Goal: Book appointment/travel/reservation

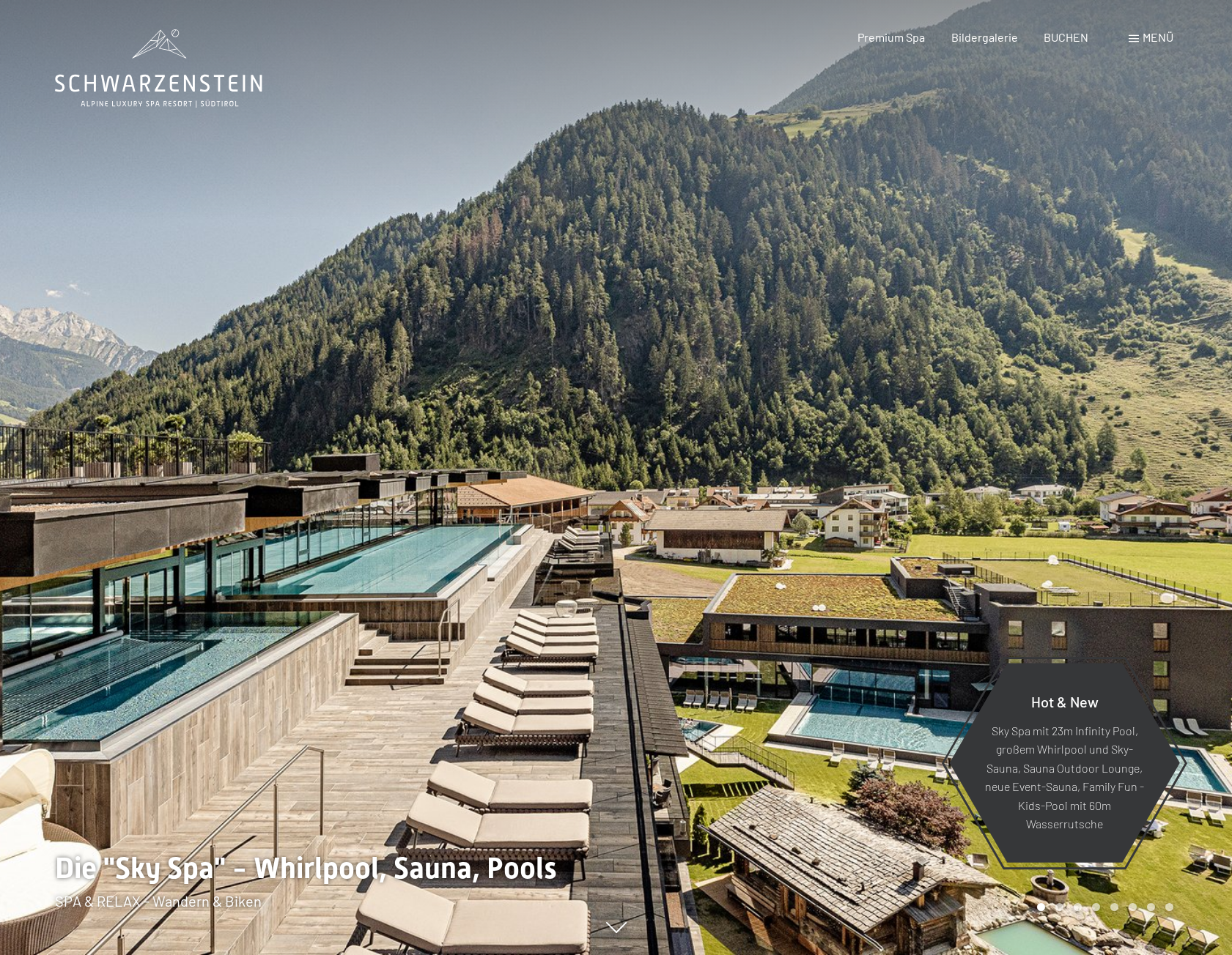
click at [1135, 32] on div "Menü" at bounding box center [1151, 37] width 44 height 16
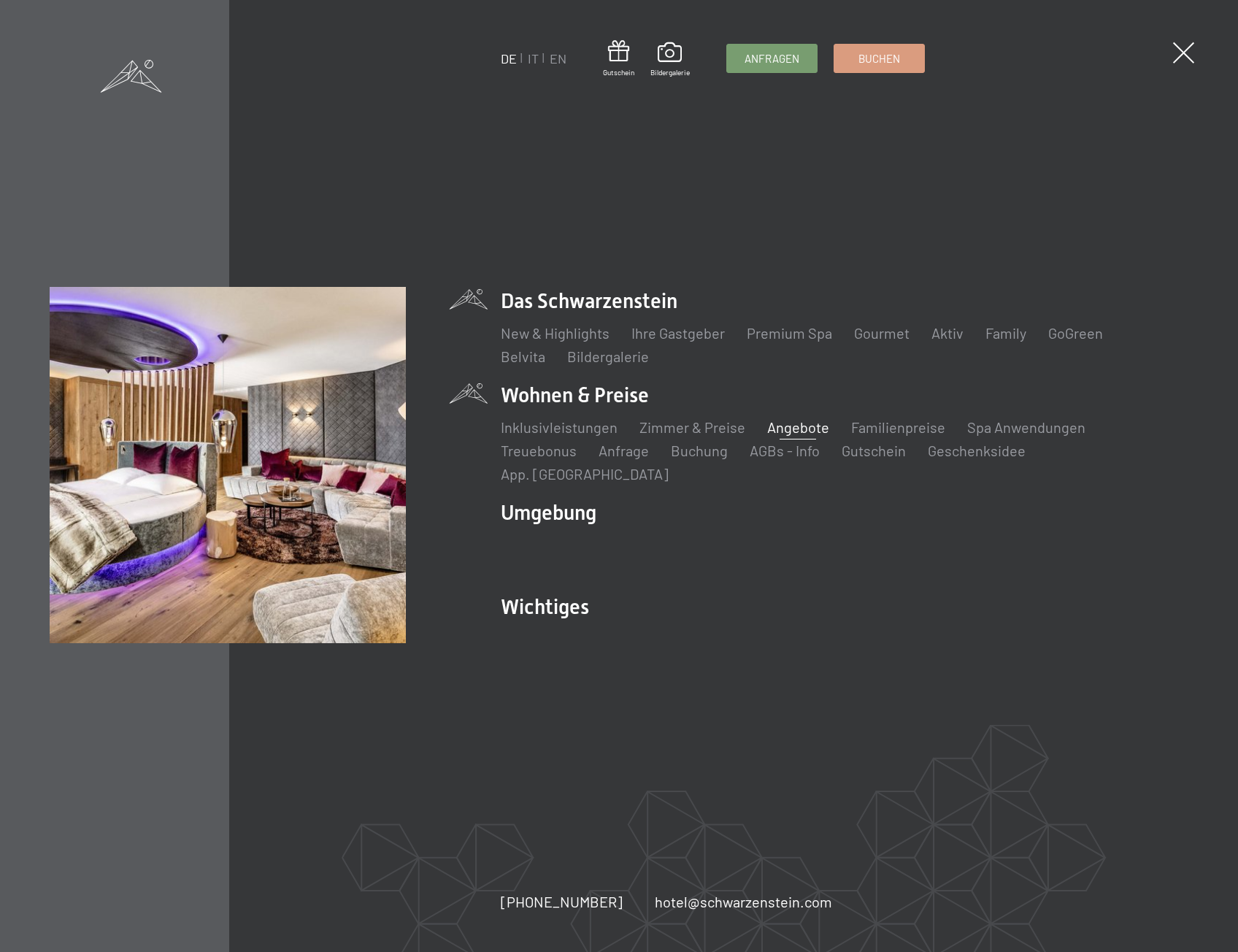
click at [777, 436] on link "Angebote" at bounding box center [798, 427] width 62 height 17
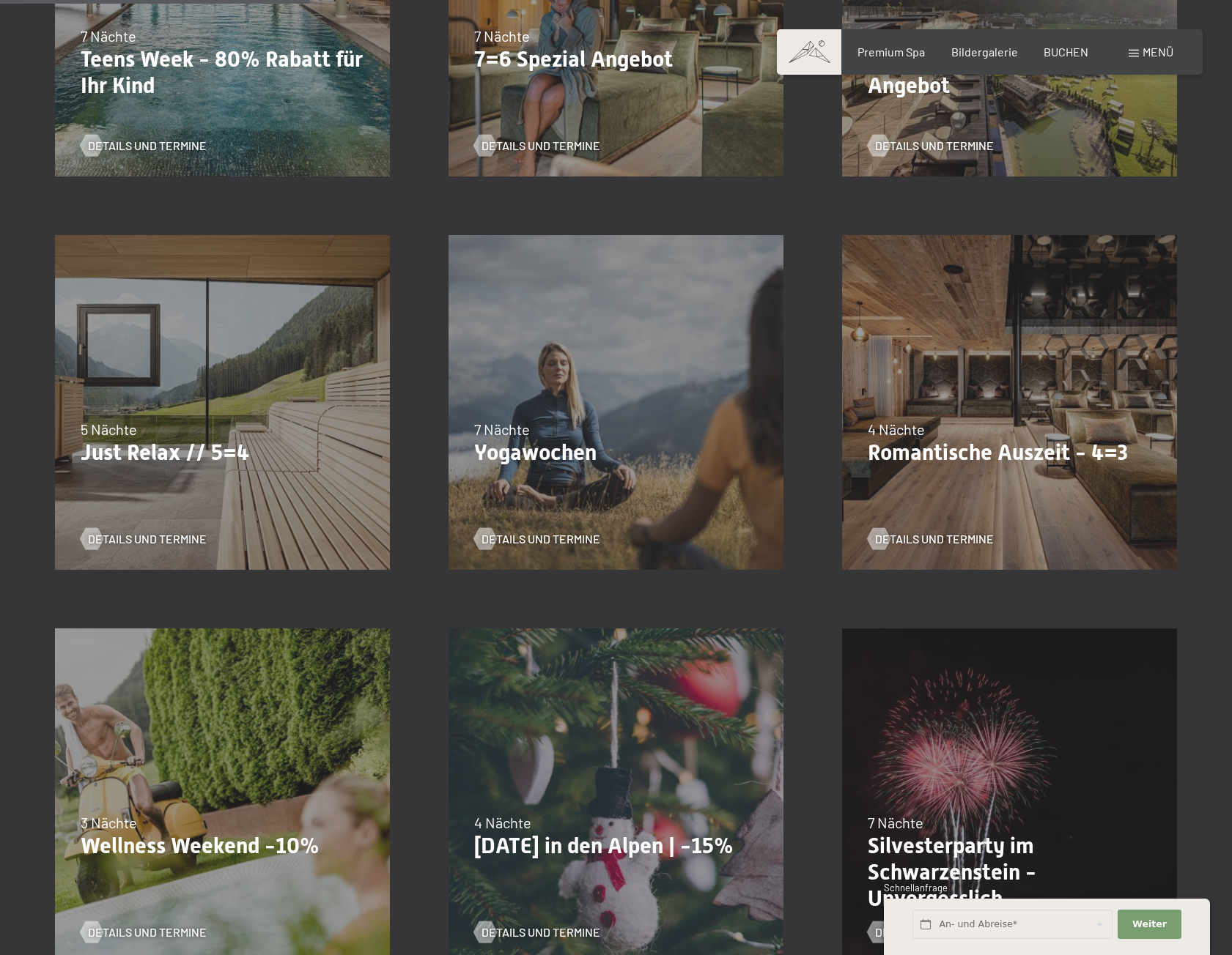
scroll to position [659, 0]
click at [900, 539] on span "Details und Termine" at bounding box center [949, 537] width 119 height 16
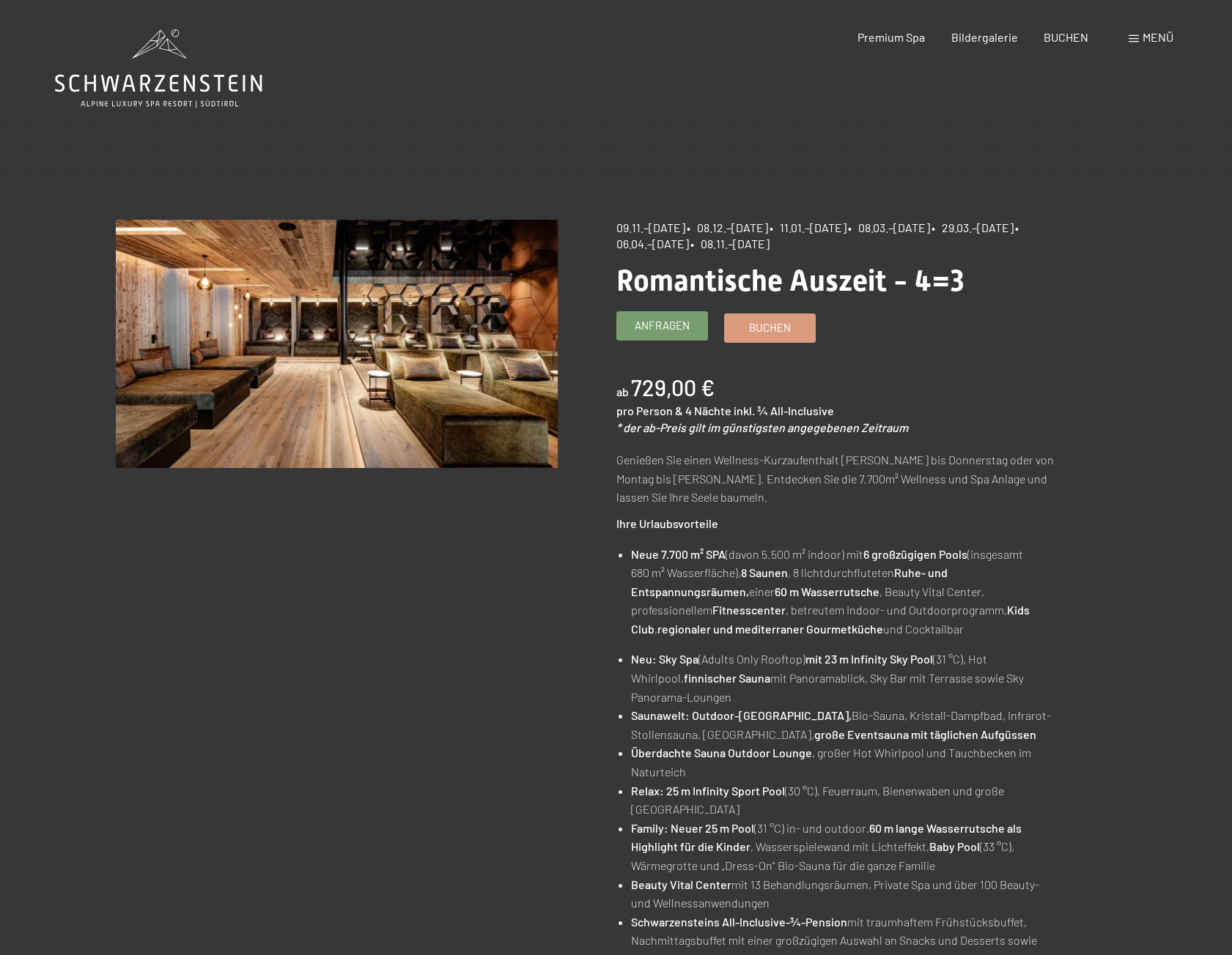
click at [659, 319] on span "Anfragen" at bounding box center [661, 326] width 55 height 15
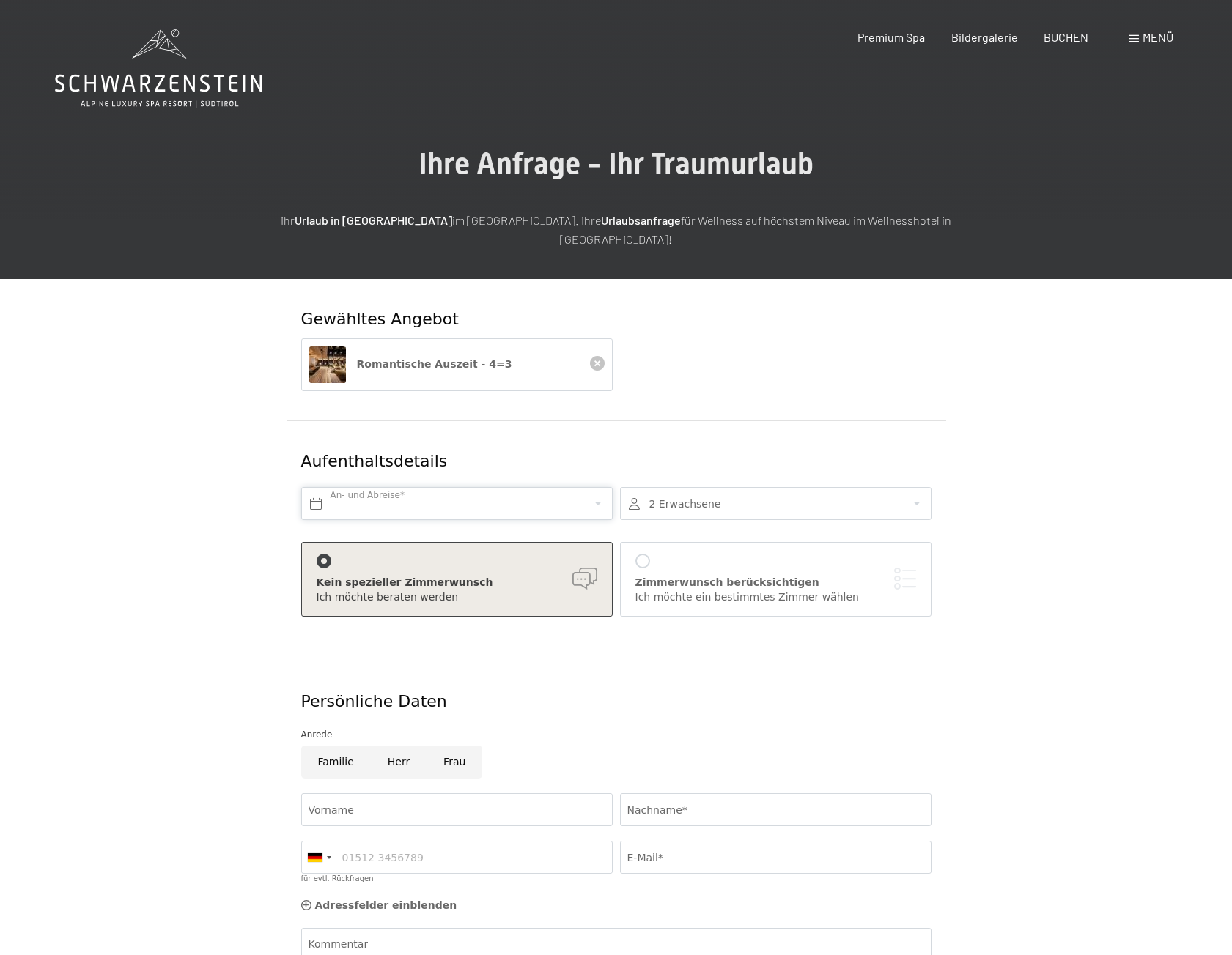
click at [453, 487] on input "text" at bounding box center [456, 504] width 311 height 33
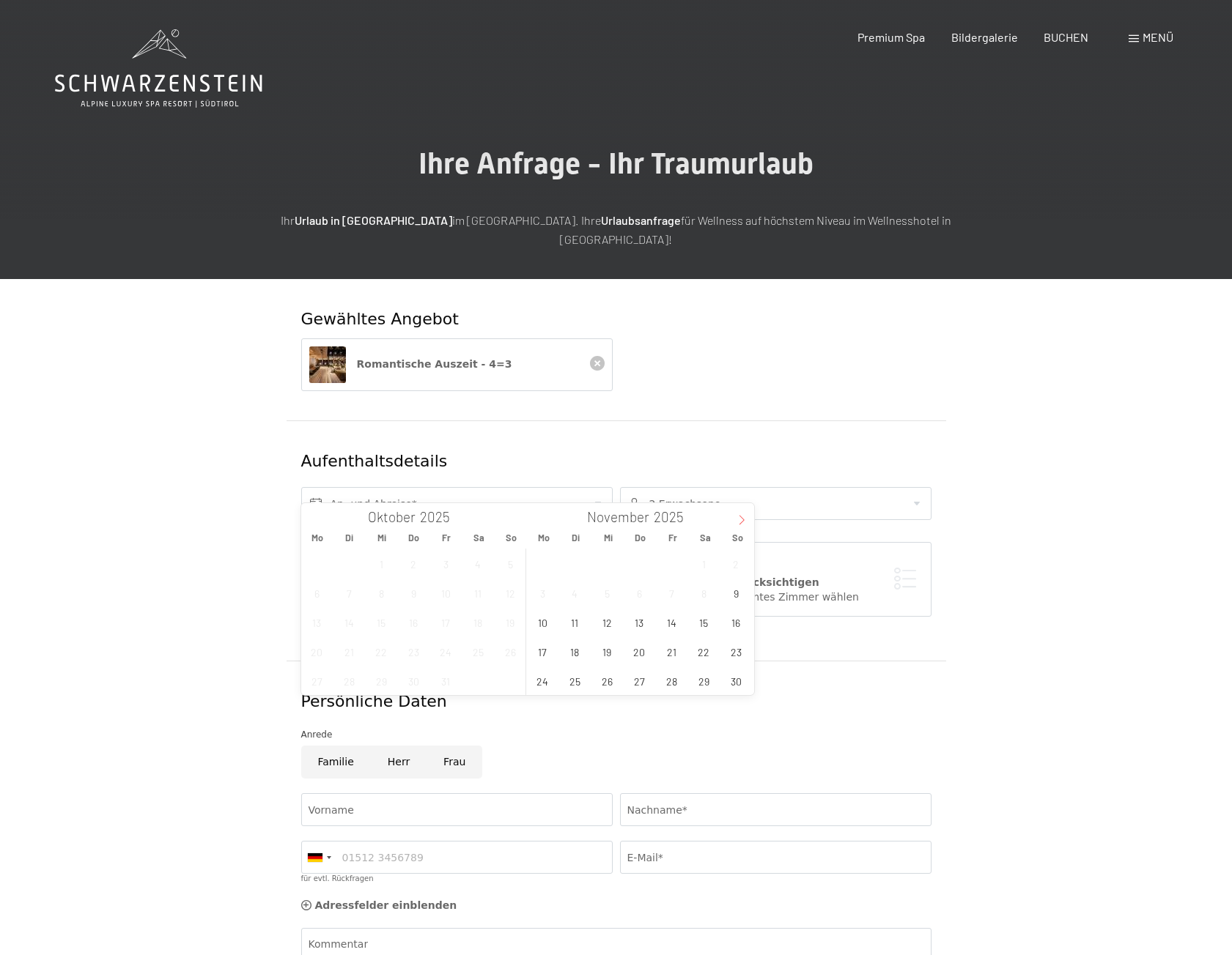
click at [748, 522] on span at bounding box center [742, 515] width 25 height 25
click at [543, 597] on span "8" at bounding box center [543, 593] width 29 height 29
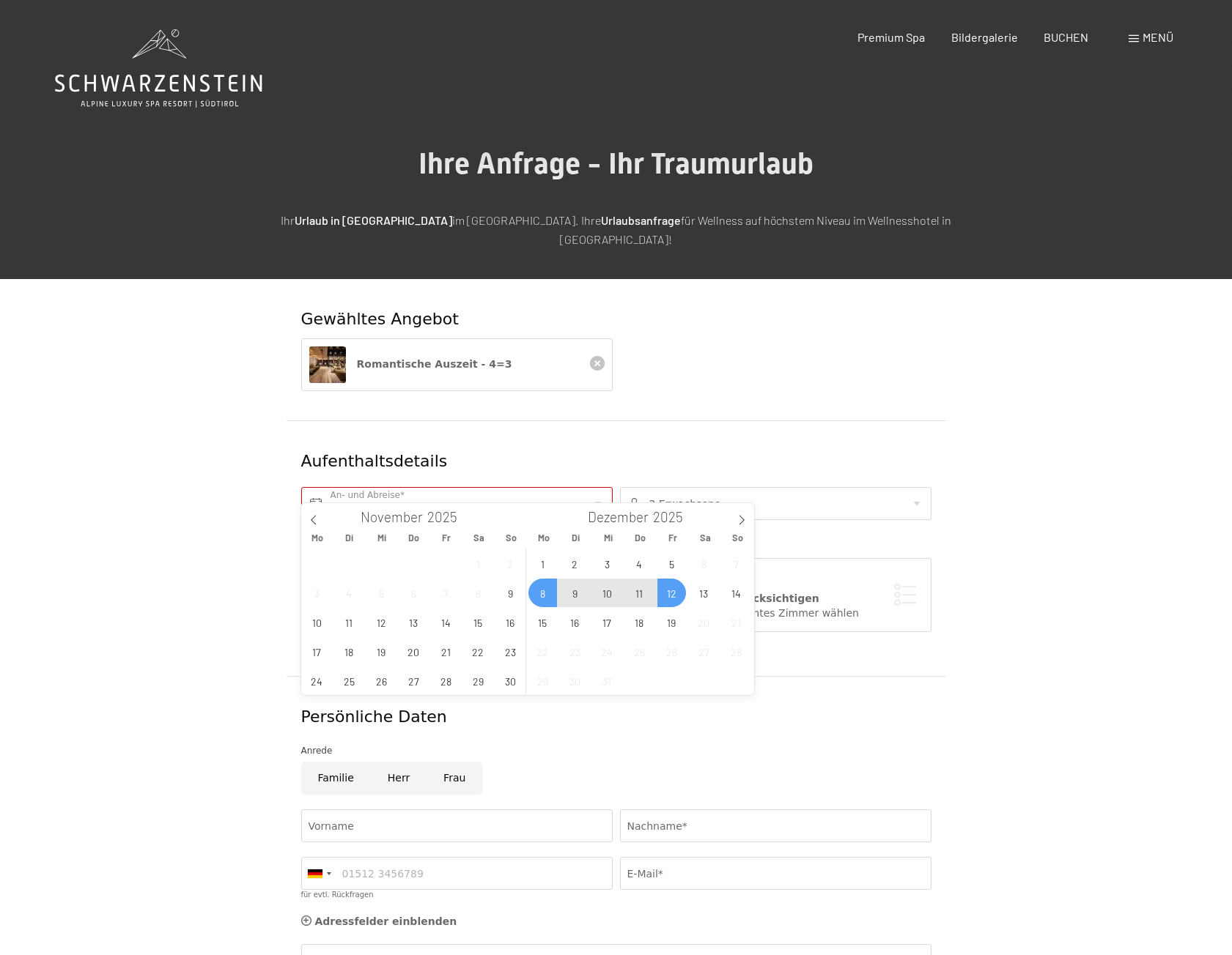
click at [664, 591] on span "12" at bounding box center [672, 593] width 29 height 29
type input "Mo. 08.12.2025 - Fr. 12.12.2025"
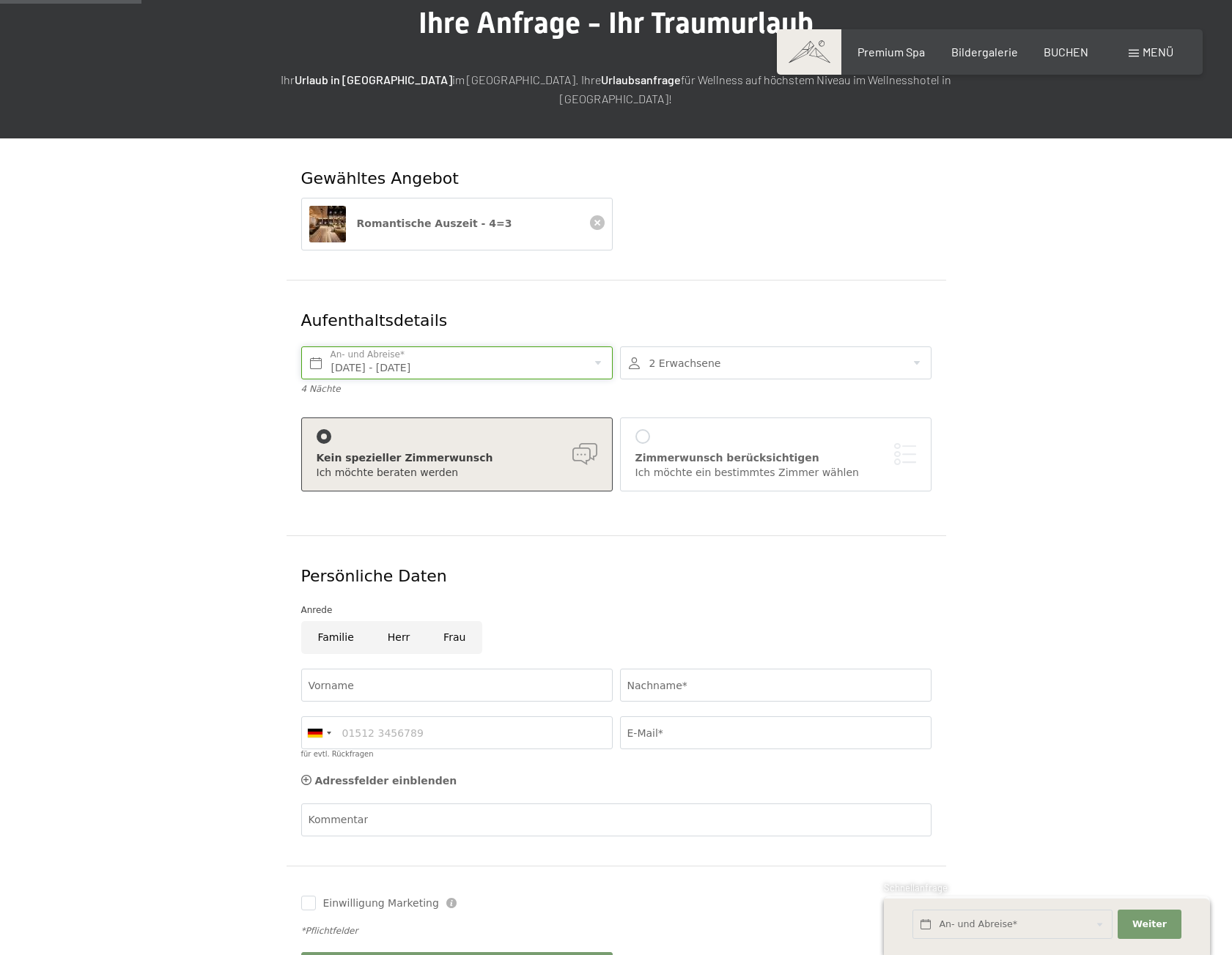
scroll to position [293, 0]
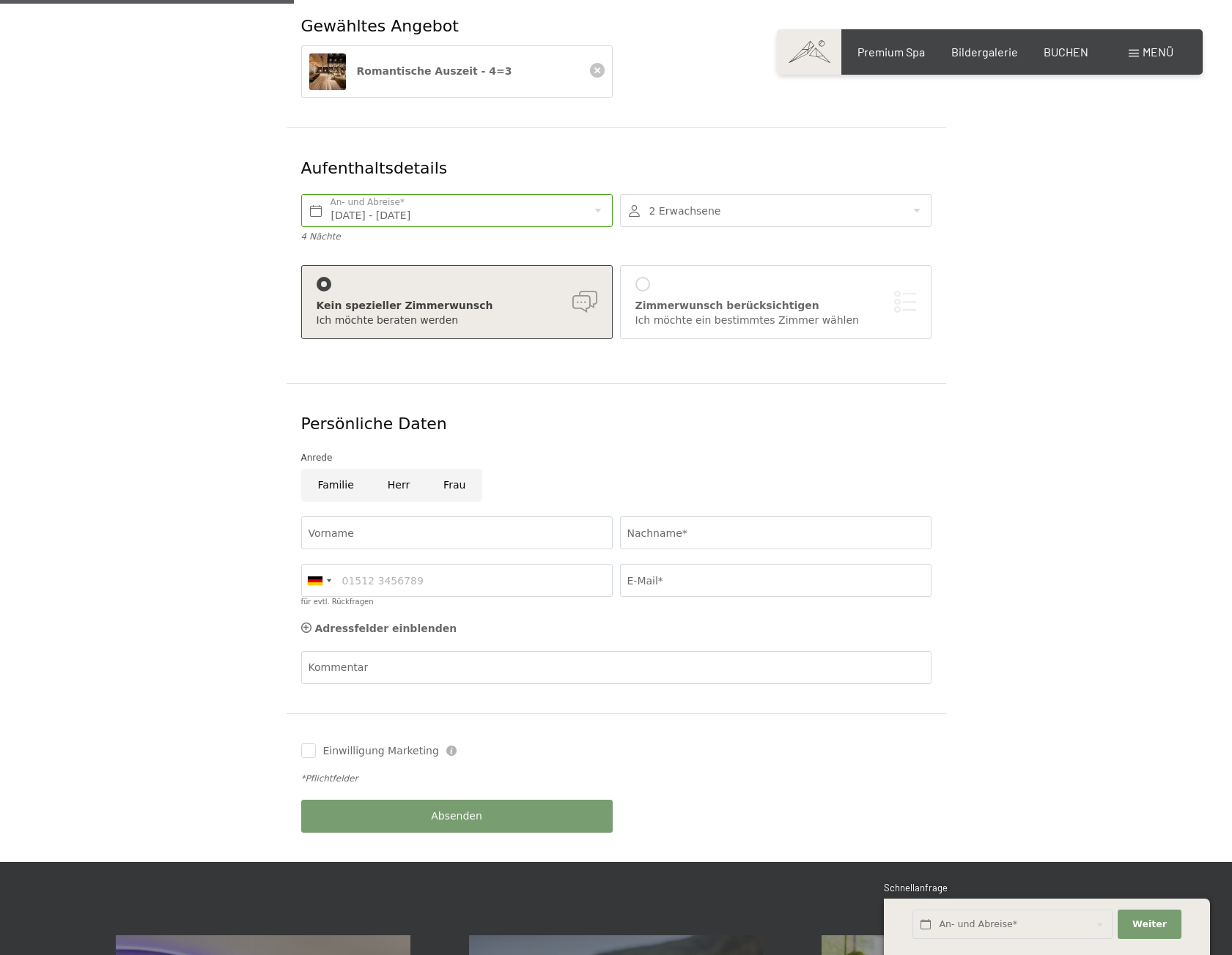
click at [394, 469] on input "Herr" at bounding box center [398, 485] width 56 height 33
radio input "true"
click at [368, 516] on input "Vorname" at bounding box center [456, 533] width 311 height 33
type input "Peter"
type input "Zust"
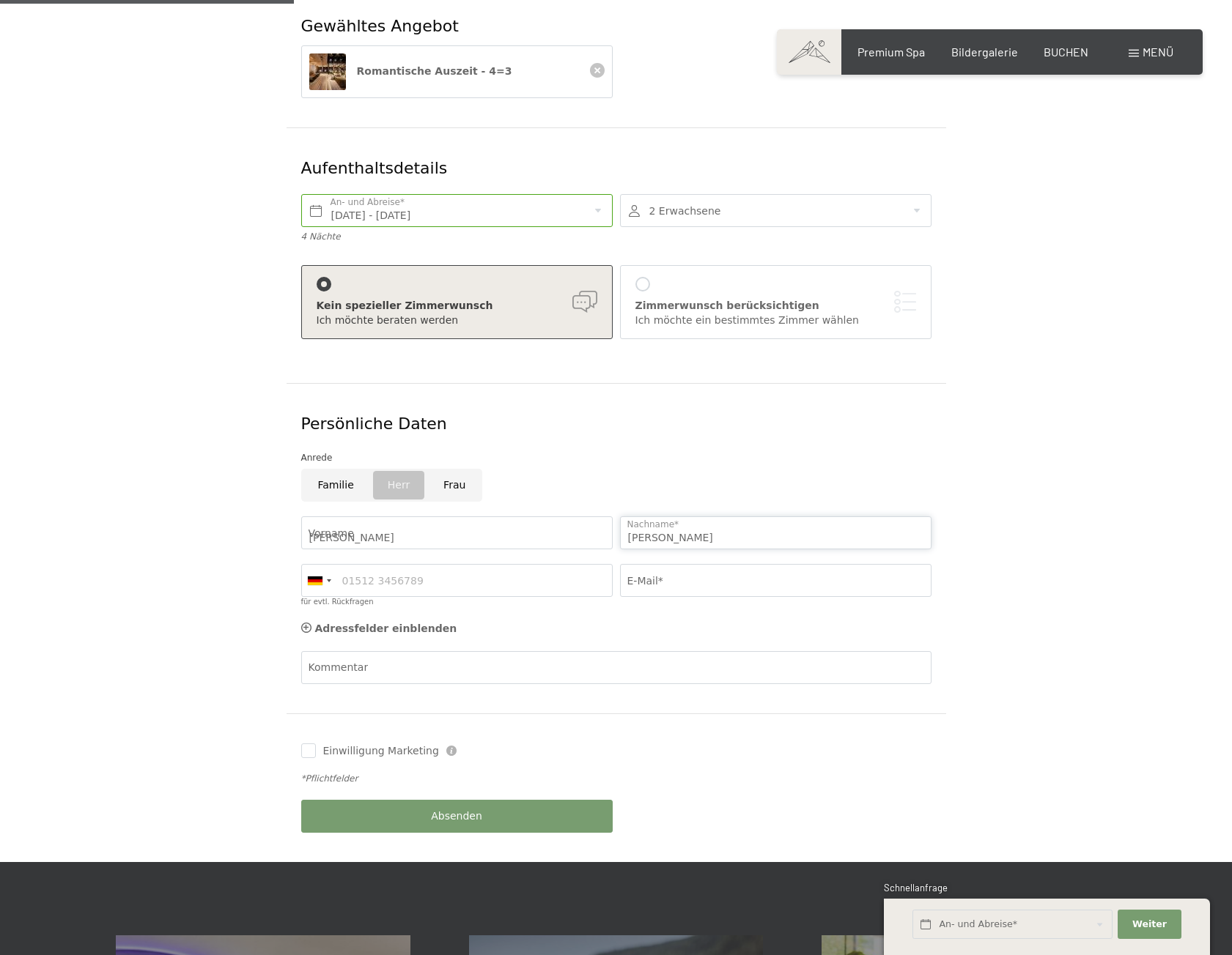
type input "0793712208"
type input "peter.zust@saint-gobain.com"
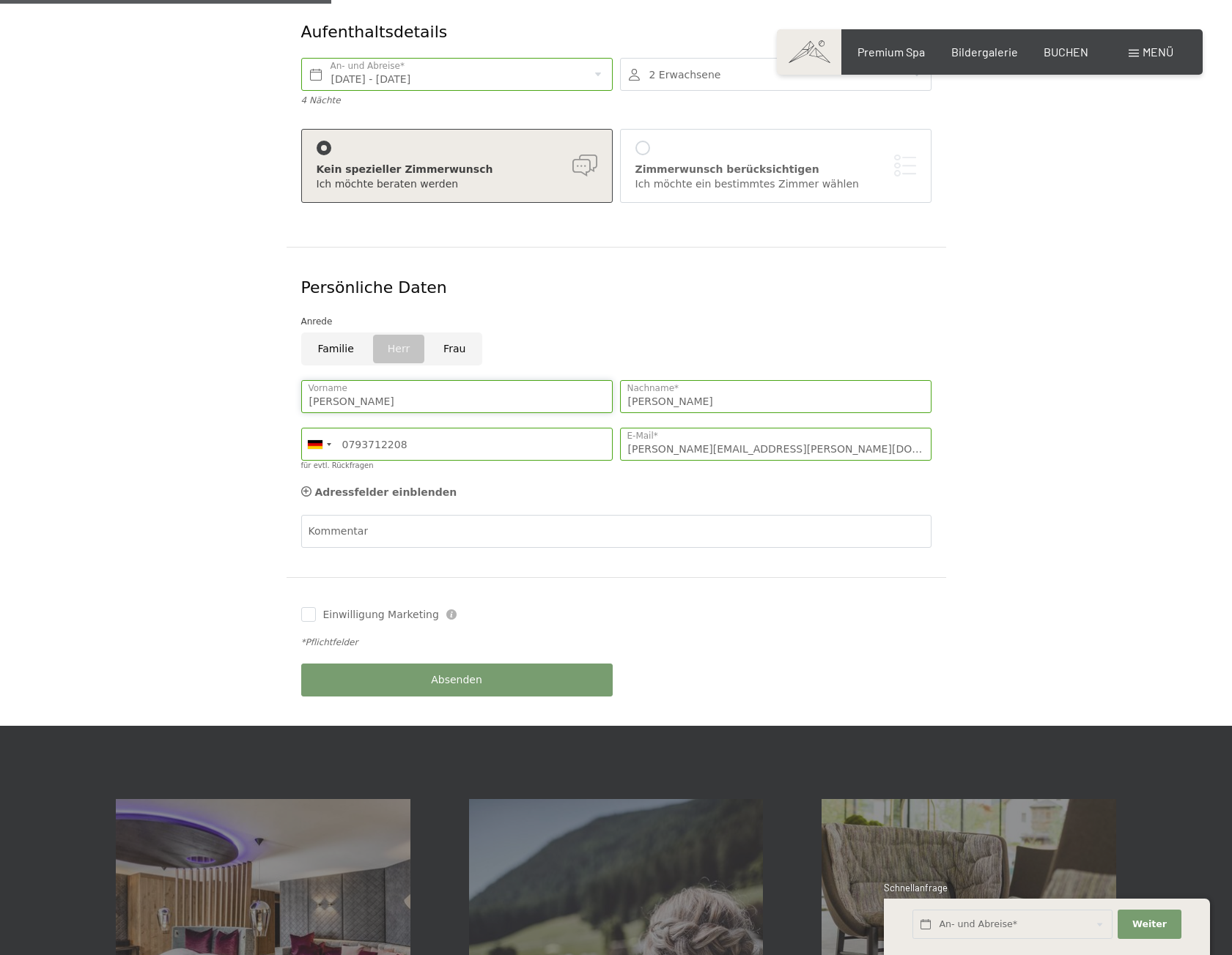
scroll to position [440, 0]
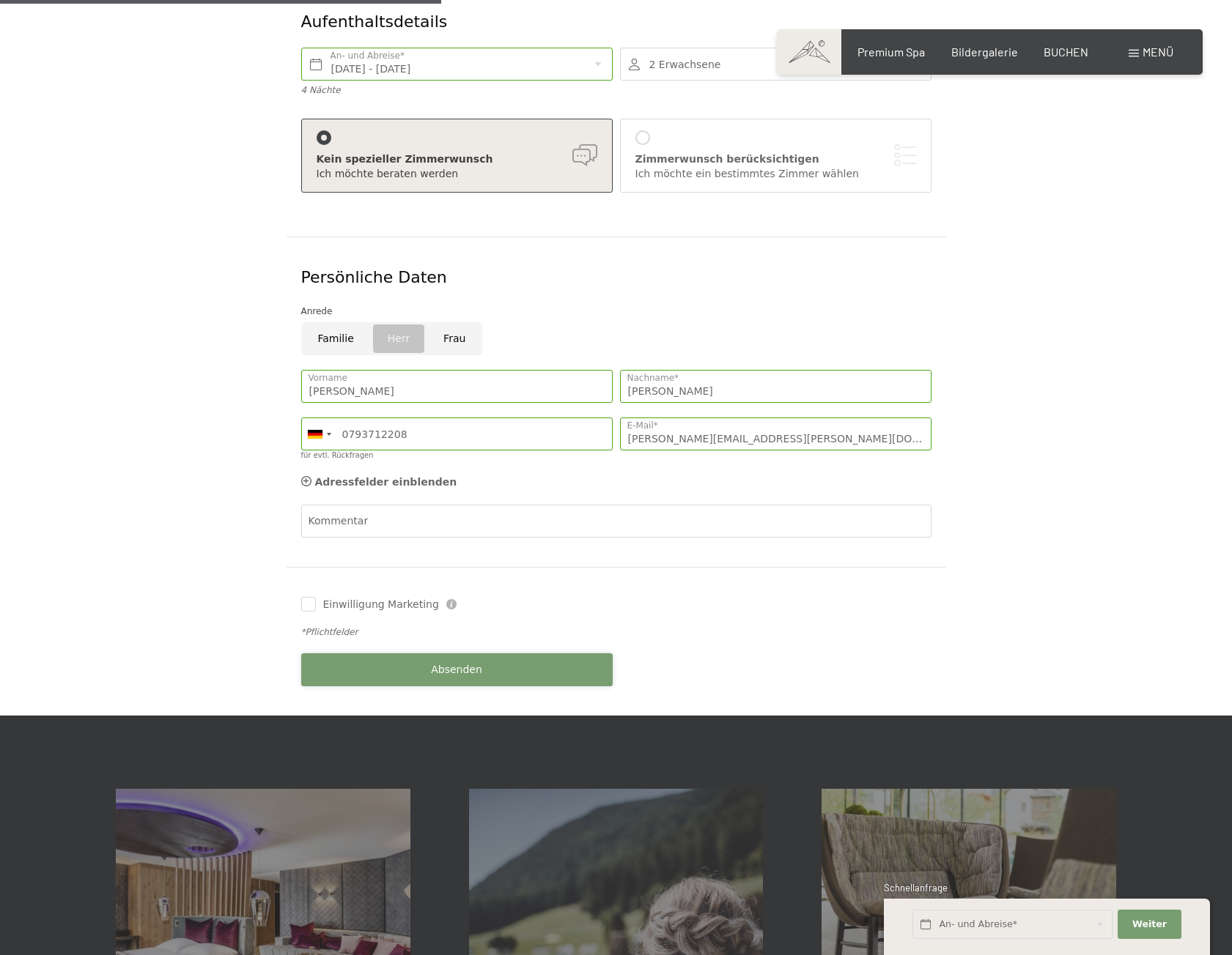
click at [453, 663] on span "Absenden" at bounding box center [455, 670] width 51 height 14
